Goal: Navigation & Orientation: Find specific page/section

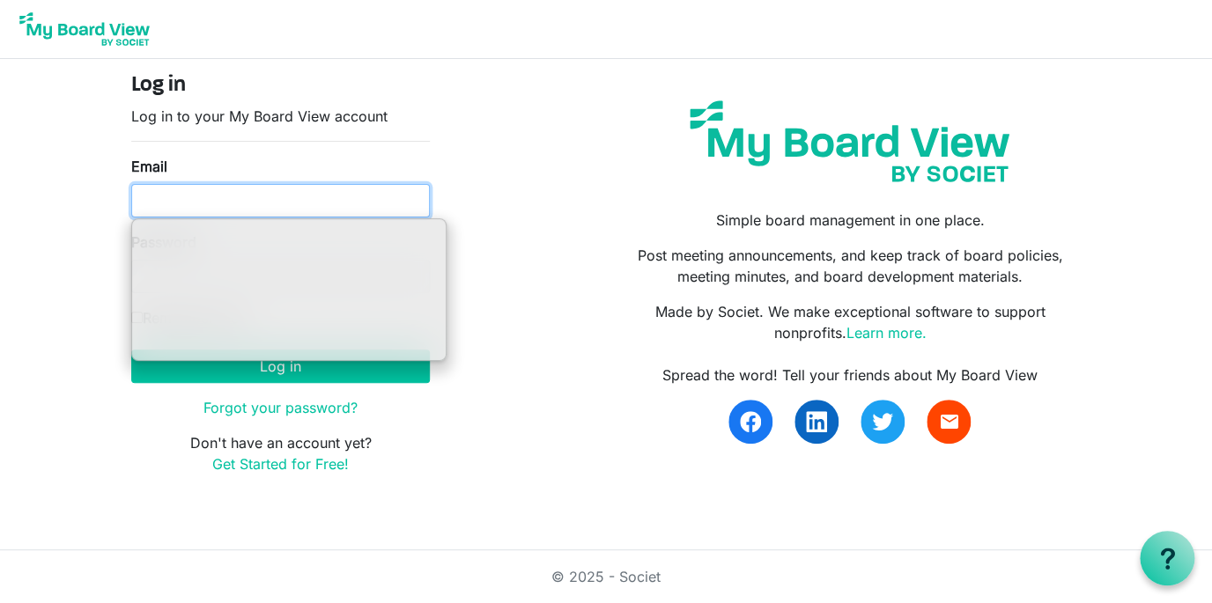
type input "[EMAIL_ADDRESS][DOMAIN_NAME]"
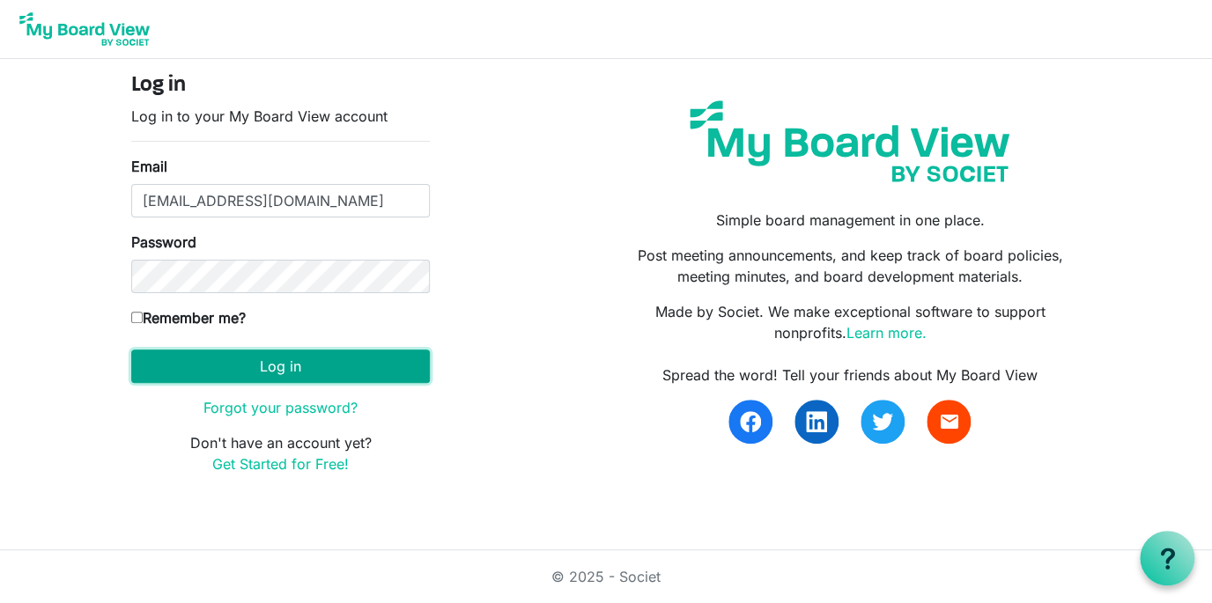
click at [357, 365] on button "Log in" at bounding box center [280, 366] width 299 height 33
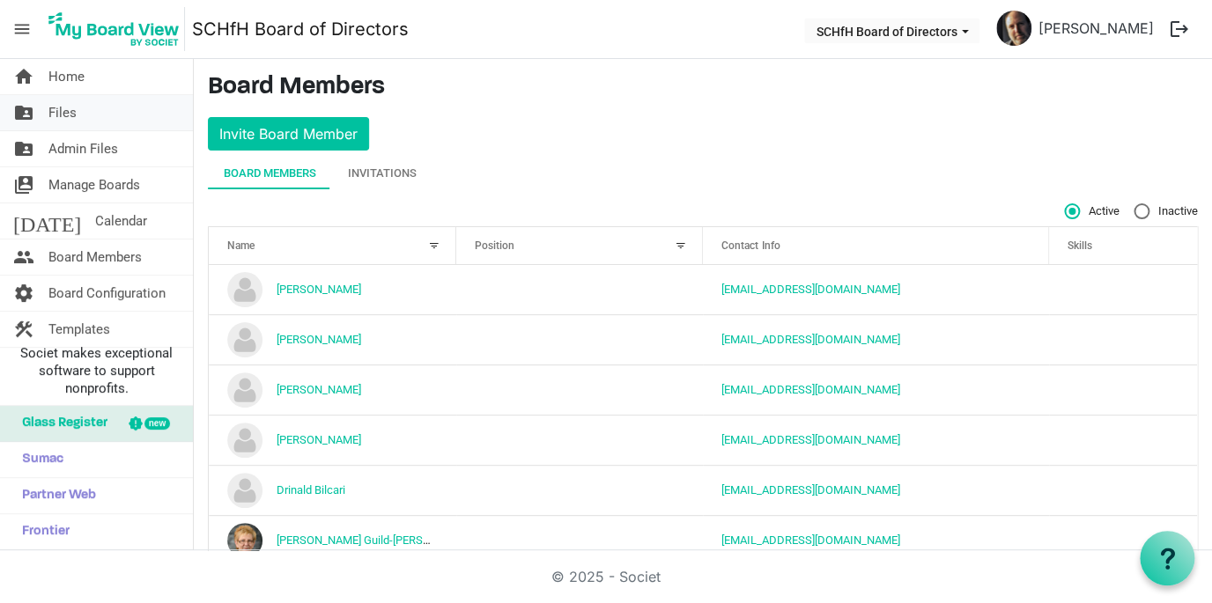
click at [63, 103] on span "Files" at bounding box center [62, 112] width 28 height 35
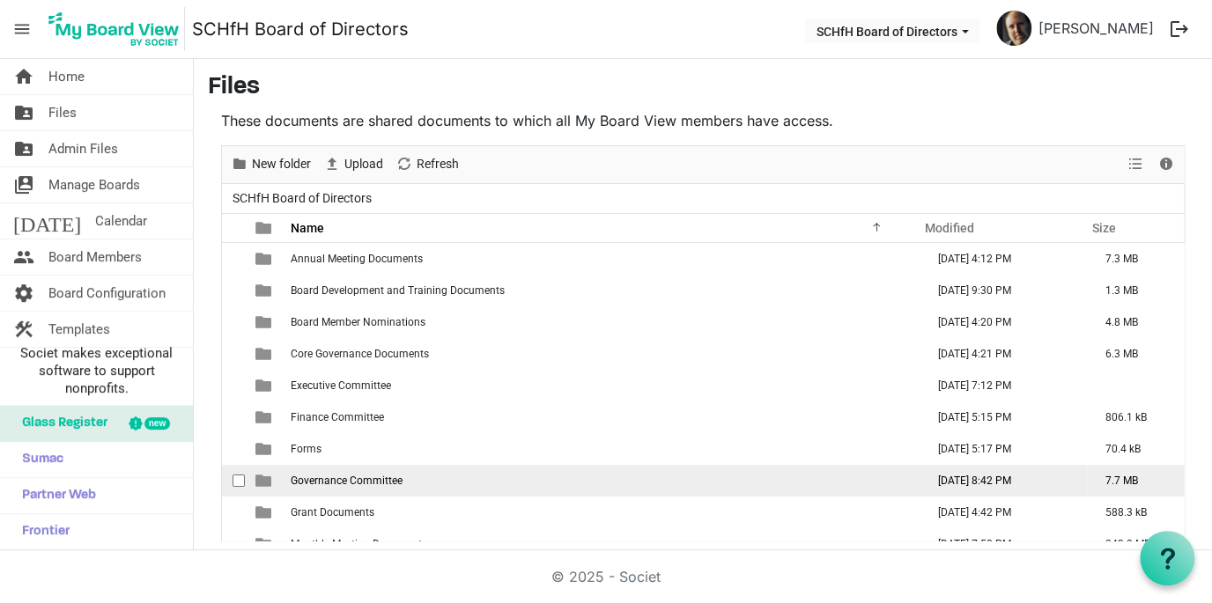
scroll to position [51, 0]
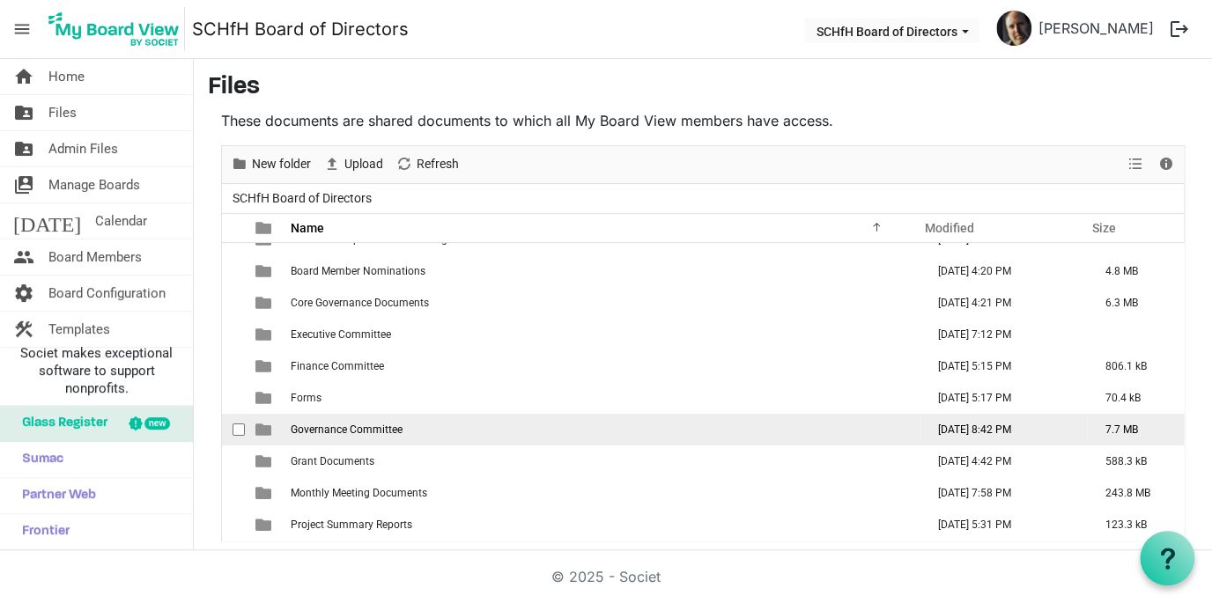
click at [351, 429] on span "Governance Committee" at bounding box center [347, 430] width 112 height 12
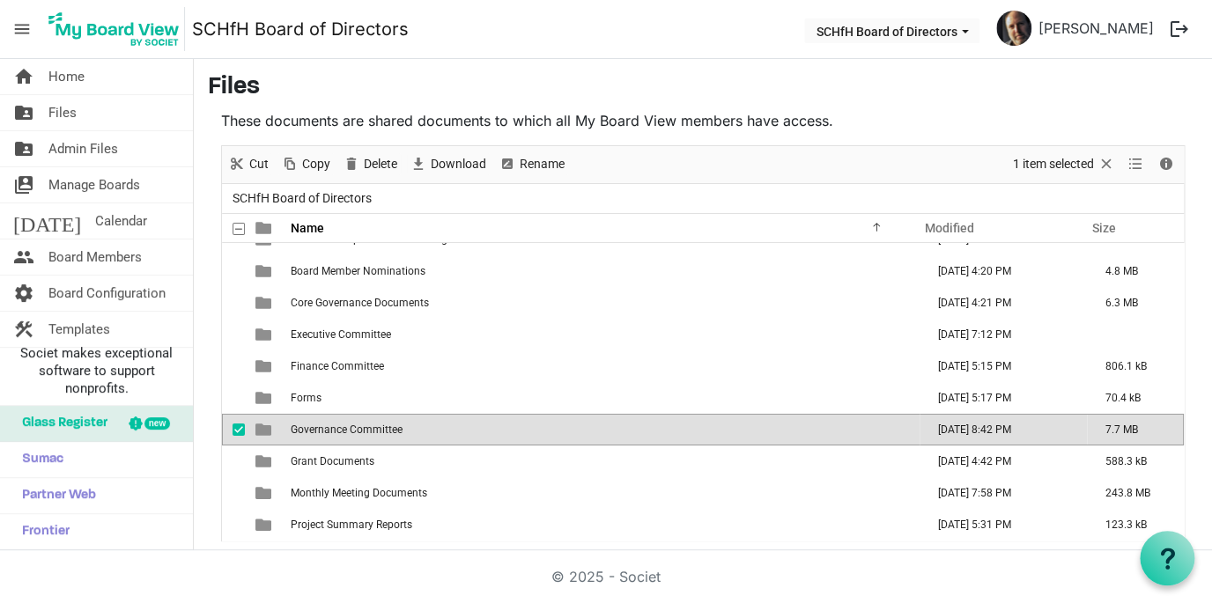
click at [351, 429] on span "Governance Committee" at bounding box center [347, 430] width 112 height 12
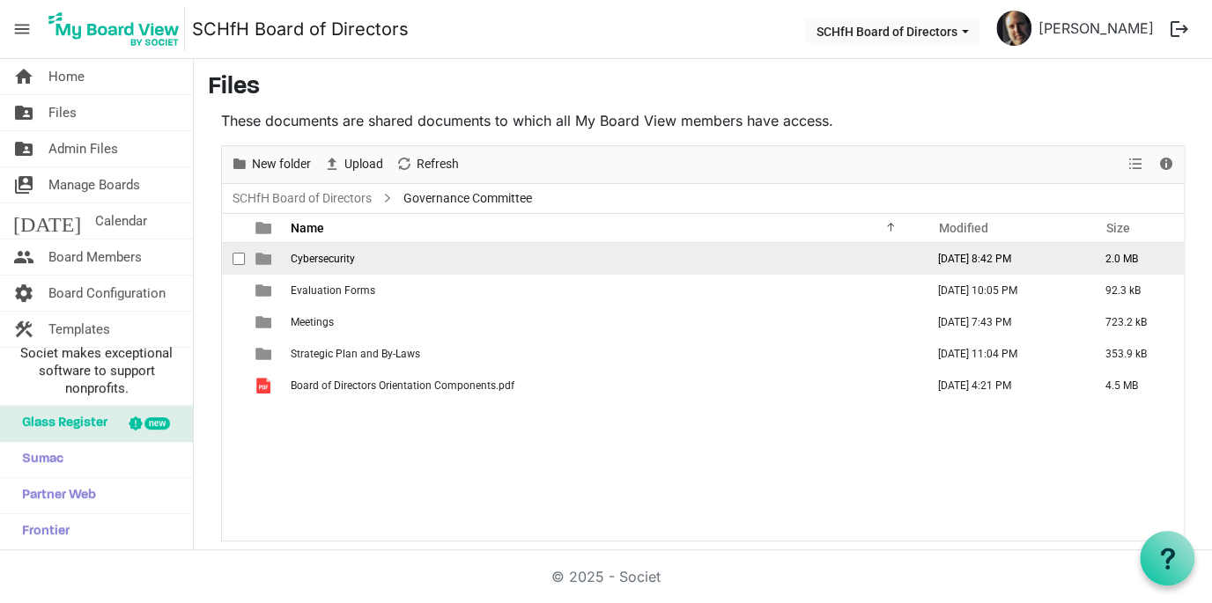
click at [269, 259] on span "is template cell column header type" at bounding box center [263, 259] width 16 height 16
